Goal: Transaction & Acquisition: Purchase product/service

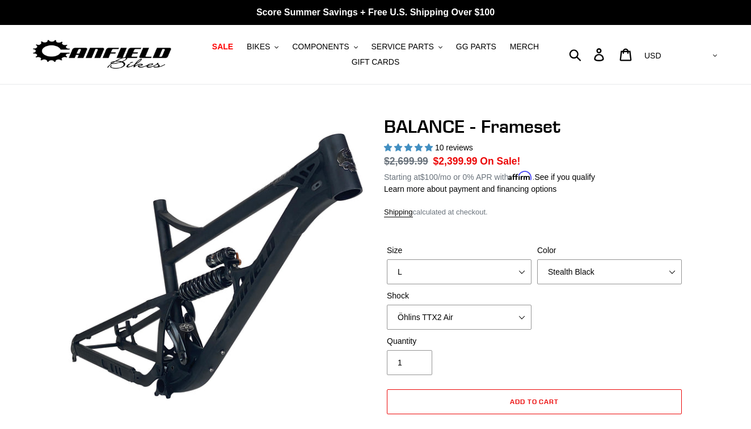
select select "L"
select select "Stealth Black"
select select "Öhlins TTX2 Air"
select select "highest-rating"
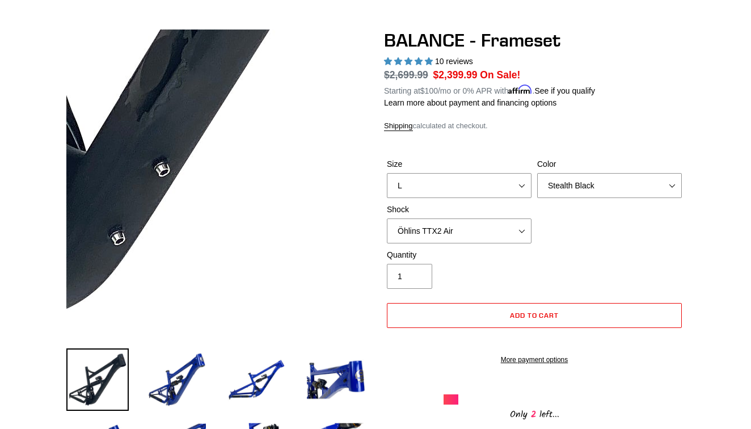
scroll to position [86, 0]
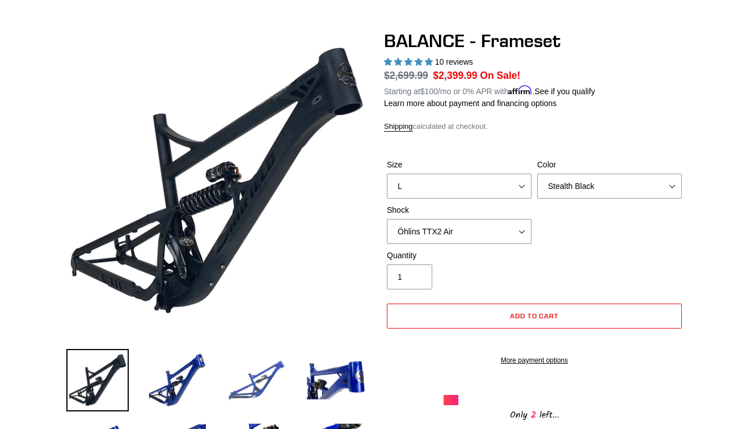
click at [269, 371] on img at bounding box center [256, 380] width 62 height 62
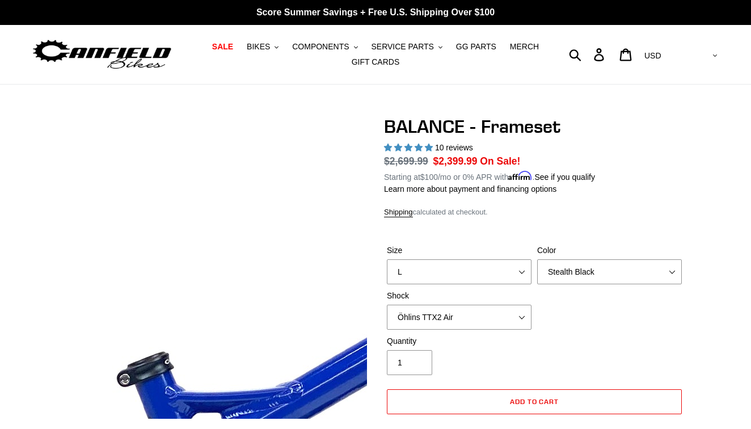
scroll to position [0, 0]
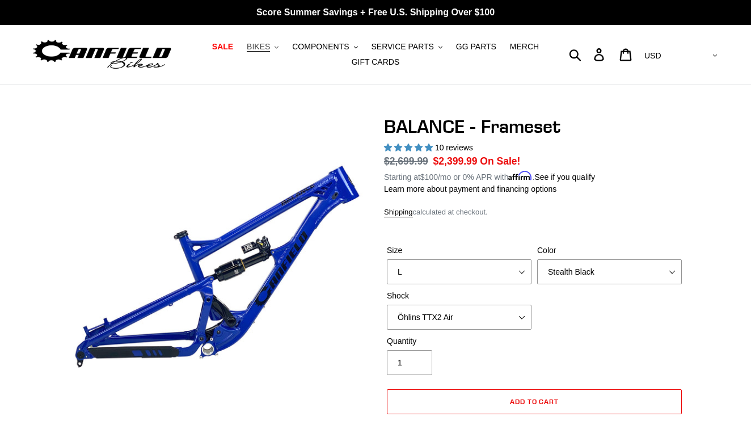
click at [267, 47] on span "BIKES" at bounding box center [258, 47] width 23 height 10
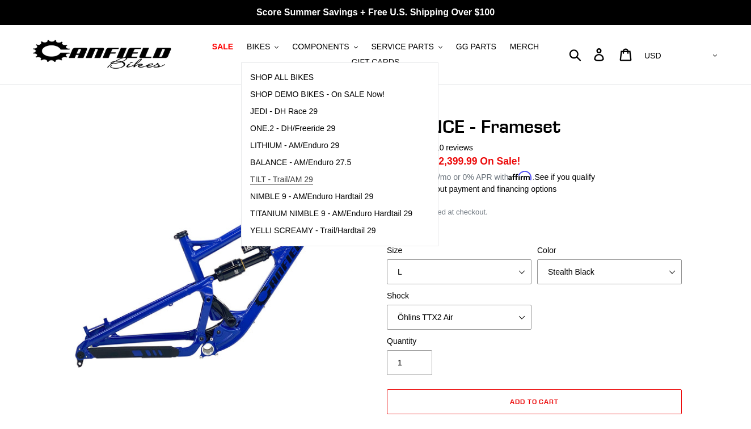
click at [297, 183] on span "TILT - Trail/AM 29" at bounding box center [281, 180] width 63 height 10
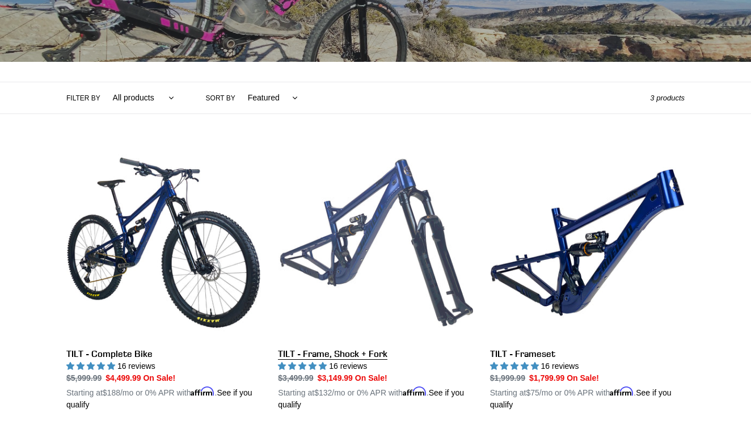
scroll to position [195, 0]
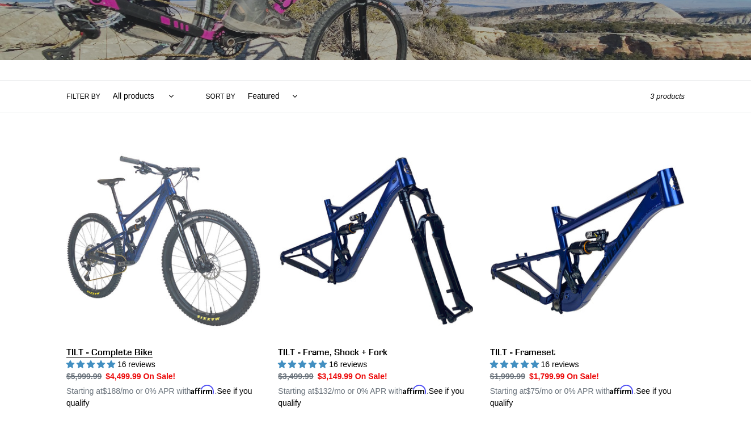
click at [157, 207] on link "TILT - Complete Bike" at bounding box center [163, 275] width 195 height 265
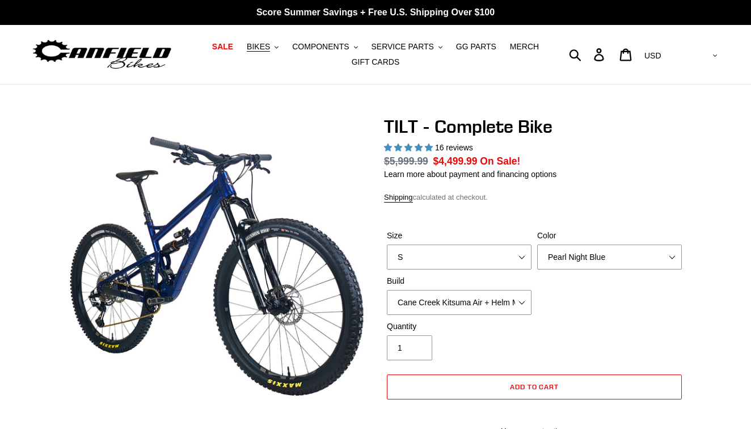
select select "highest-rating"
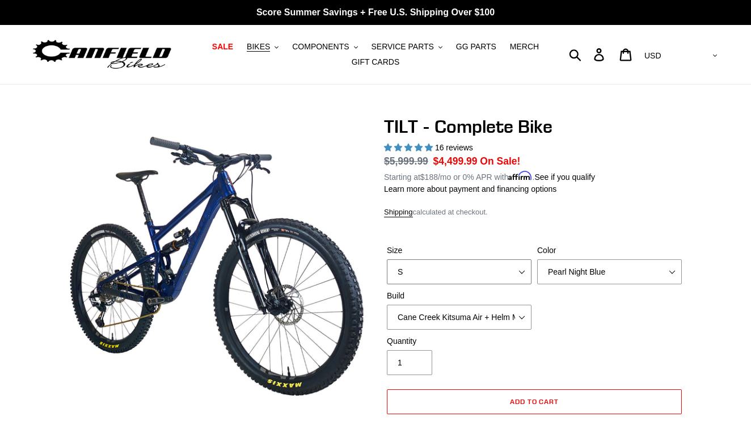
select select "L"
select select "Raw"
select select "Fox Float X + 36 SL Factory Grip X 140 + Shimano XT"
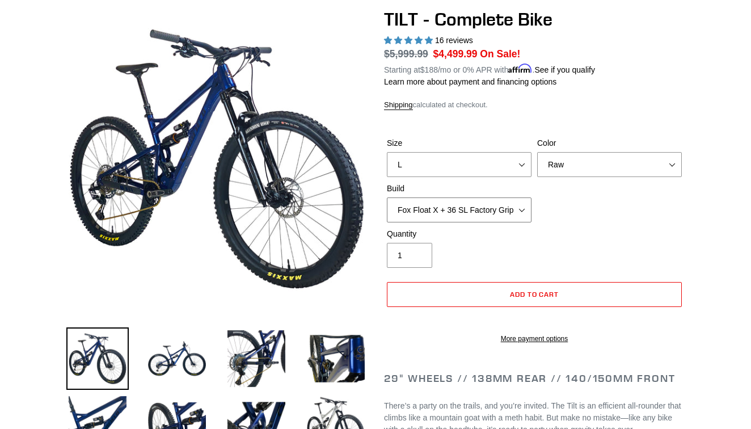
scroll to position [121, 0]
